Goal: Transaction & Acquisition: Subscribe to service/newsletter

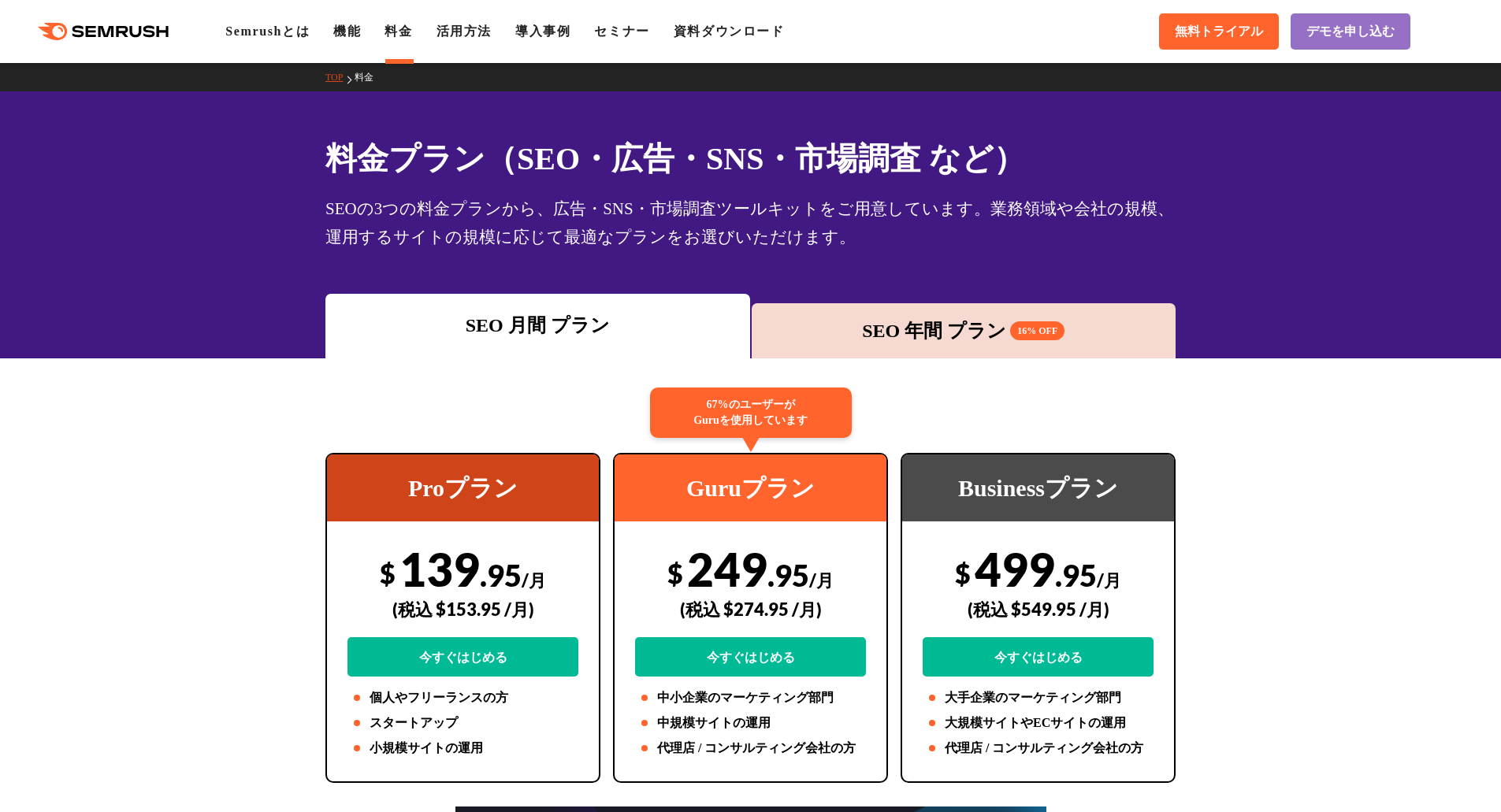
click at [886, 335] on div "SEO 年間 プラン 16% OFF" at bounding box center [963, 331] width 409 height 28
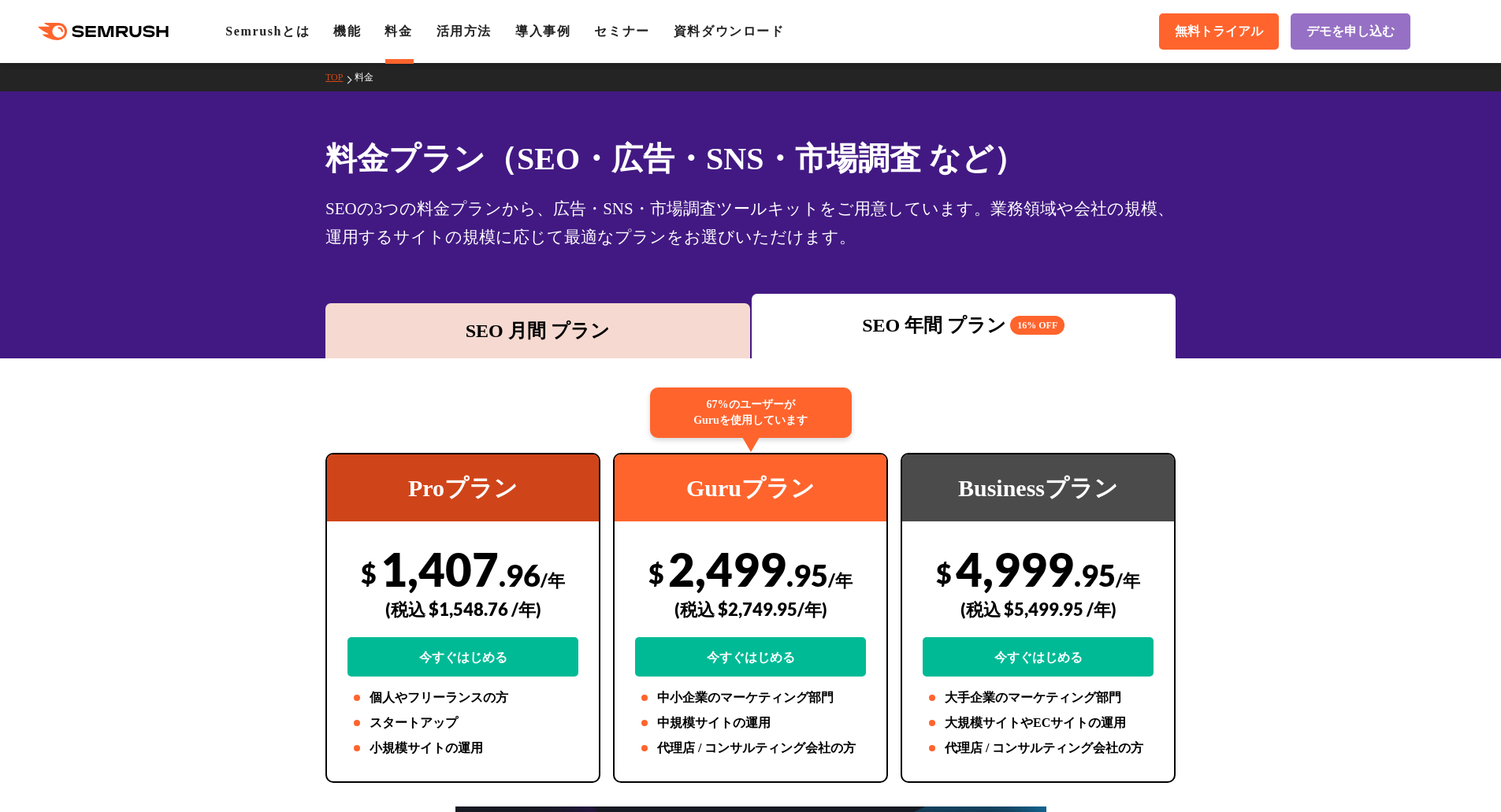
click at [718, 341] on div "SEO 月間 プラン" at bounding box center [537, 331] width 409 height 28
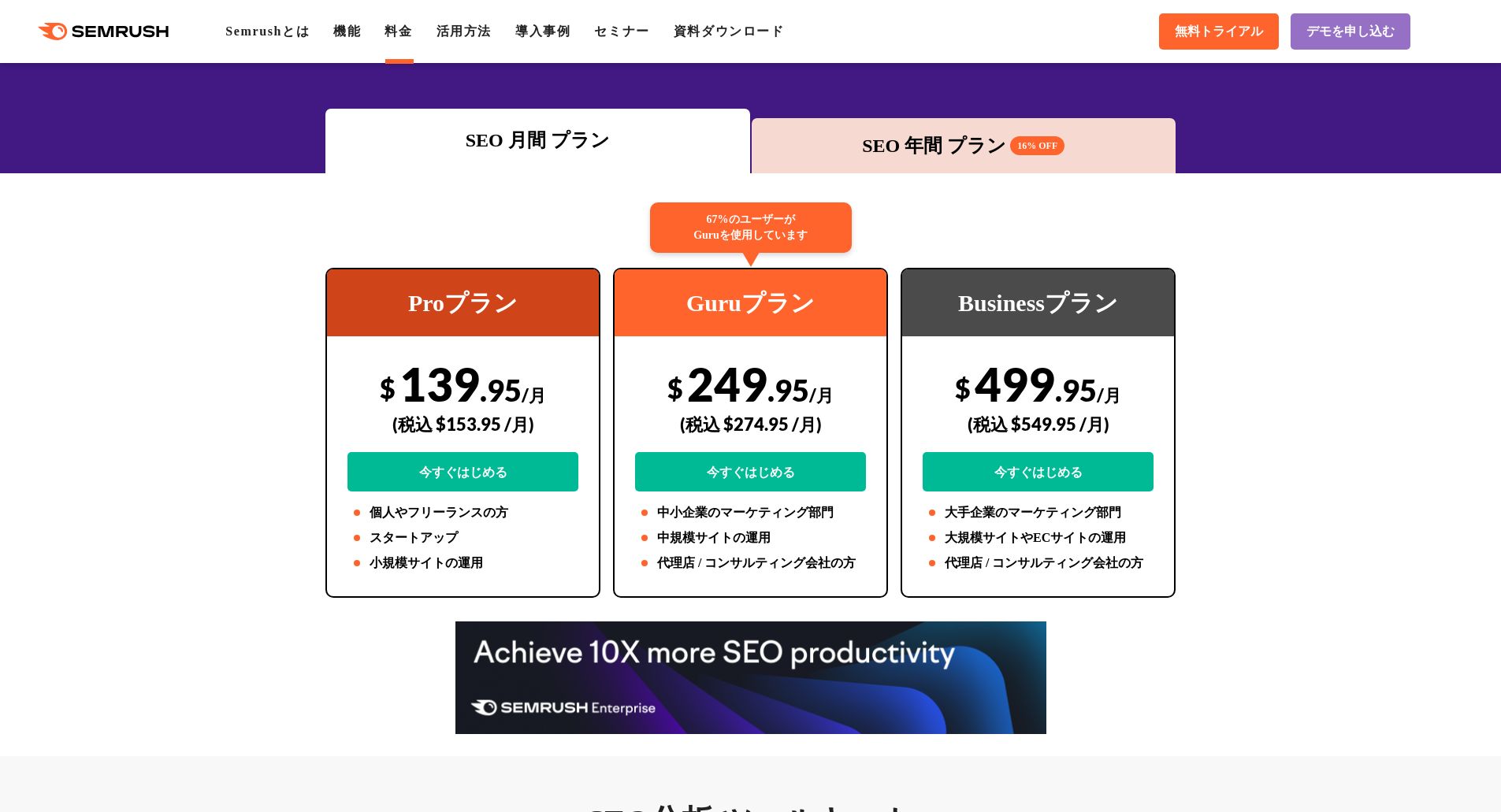
scroll to position [157, 0]
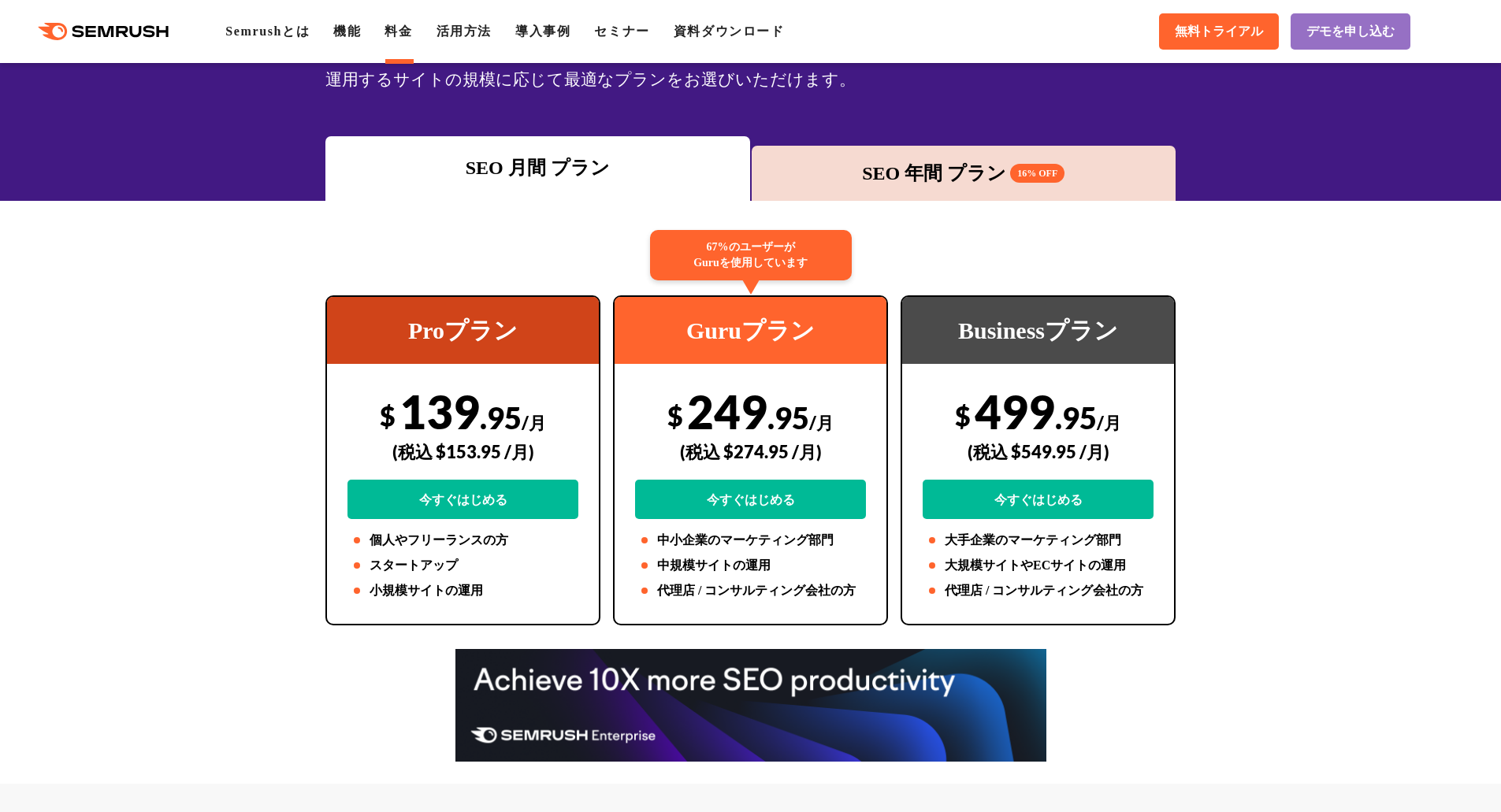
click at [919, 185] on div "SEO 年間 プラン 16% OFF" at bounding box center [963, 173] width 409 height 28
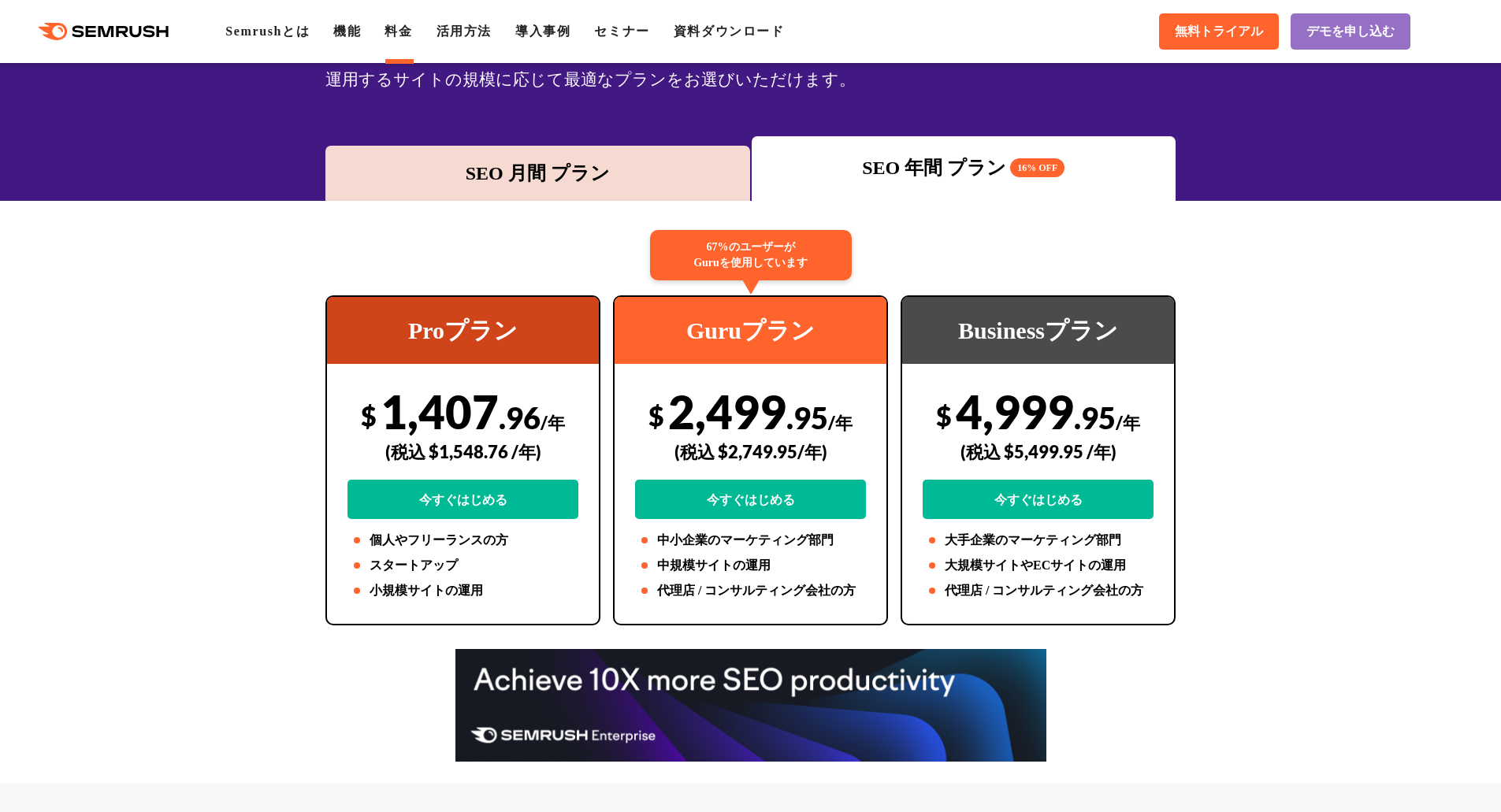
click at [621, 174] on div "SEO 月間 プラン" at bounding box center [537, 173] width 409 height 28
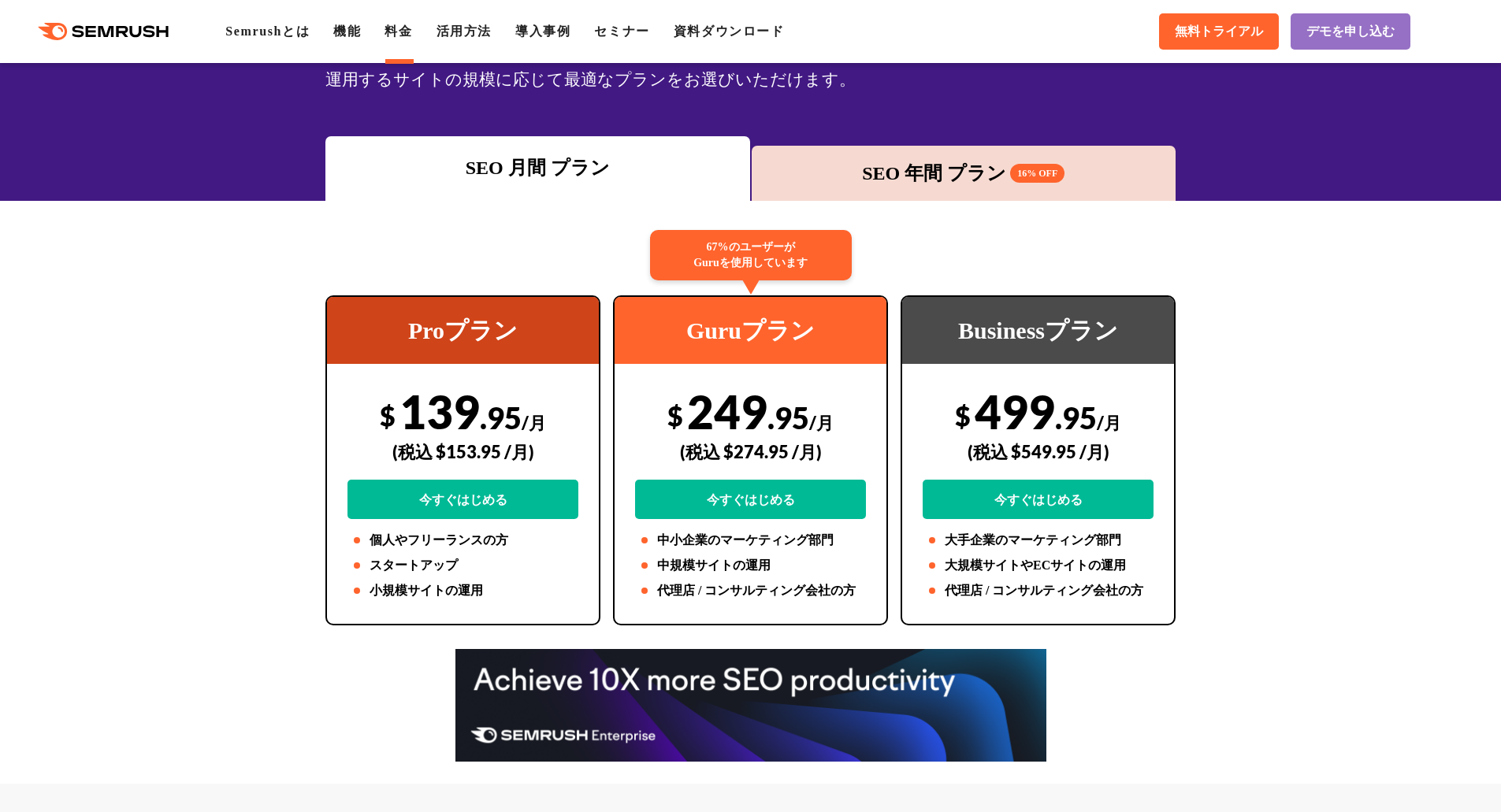
click at [862, 168] on div "SEO 年間 プラン 16% OFF" at bounding box center [963, 173] width 409 height 28
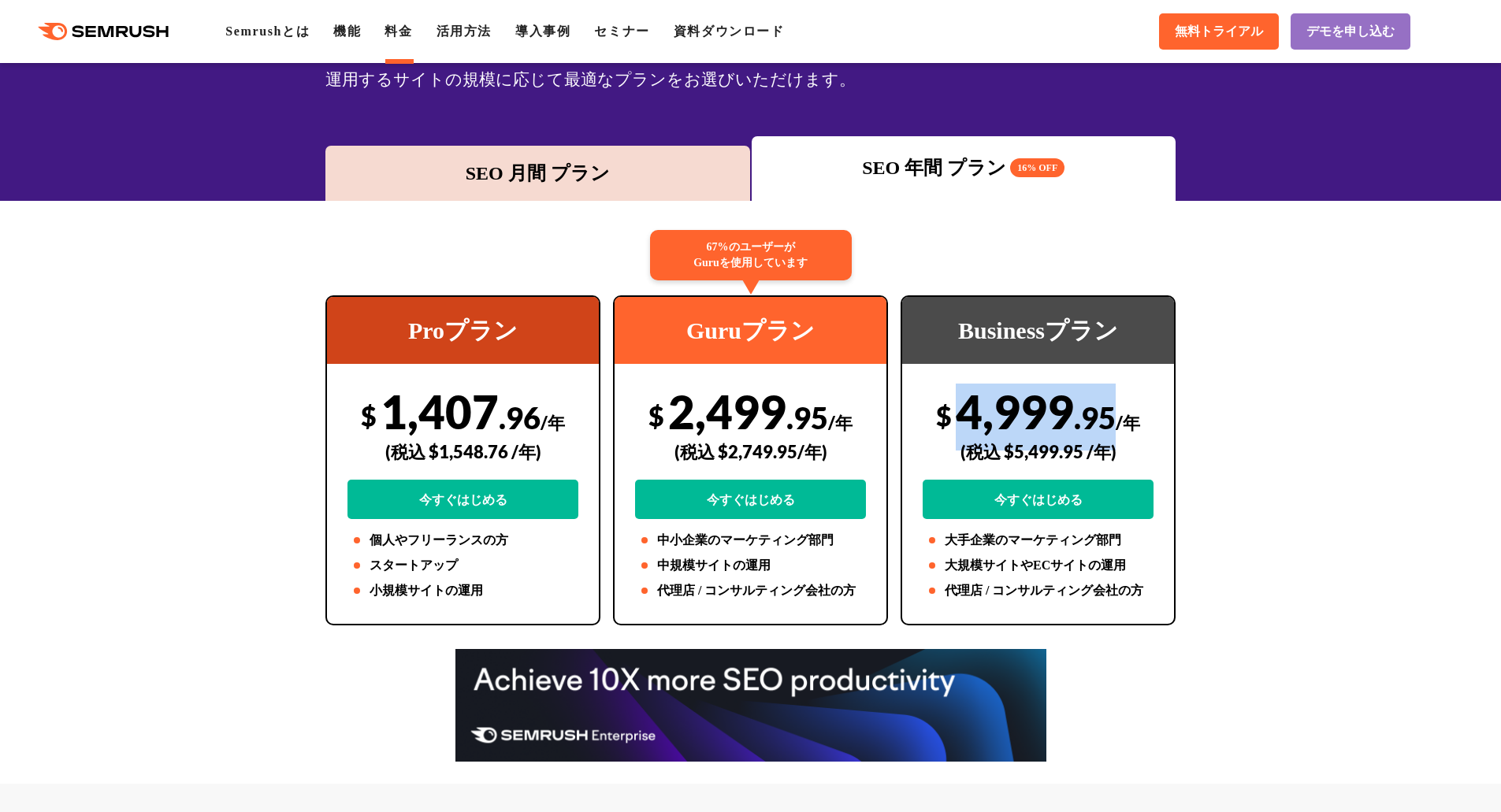
drag, startPoint x: 1109, startPoint y: 417, endPoint x: 963, endPoint y: 416, distance: 146.0
click at [963, 416] on div "$ 4,999 .95 /年 (税込 $5,499.95 /年) 今すぐはじめる" at bounding box center [1038, 451] width 231 height 136
copy div "4,999 .95"
